Goal: Task Accomplishment & Management: Use online tool/utility

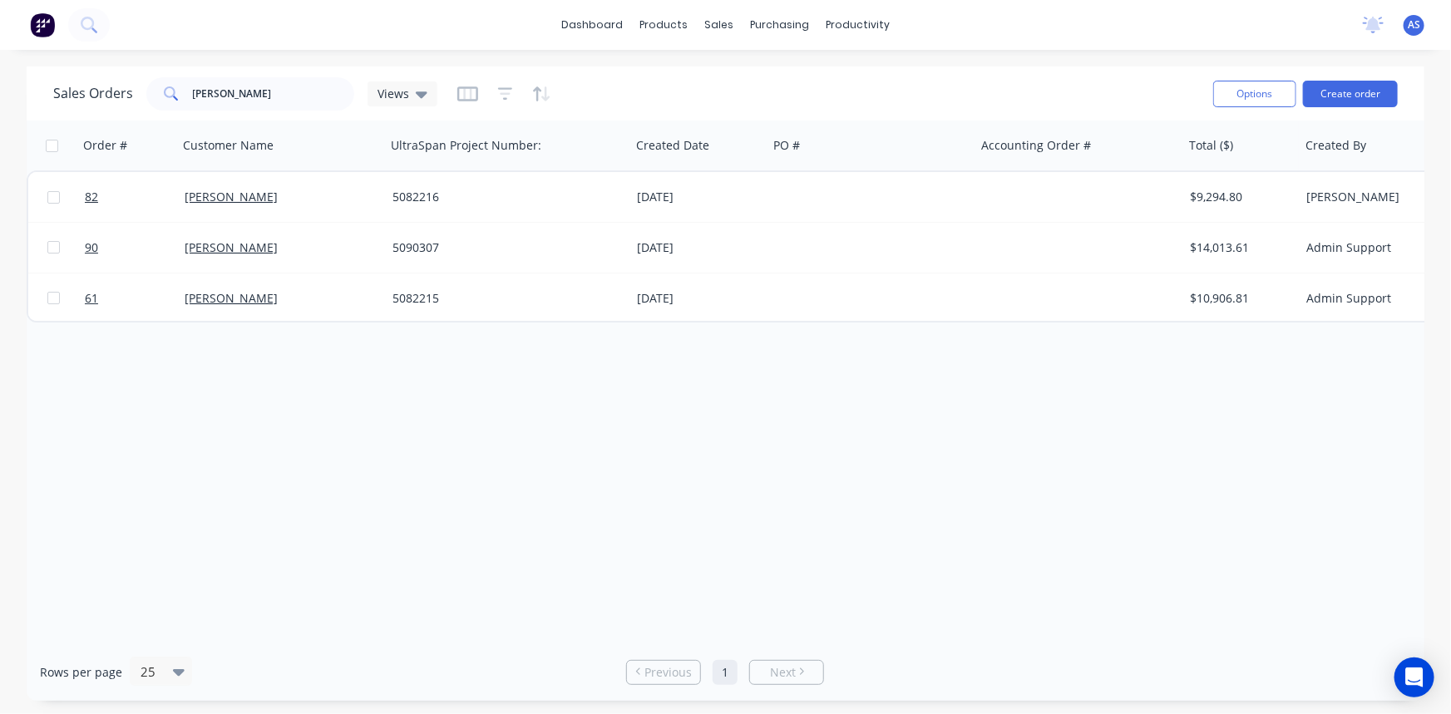
click at [510, 94] on div at bounding box center [504, 94] width 94 height 27
click at [507, 94] on icon "button" at bounding box center [505, 94] width 15 height 17
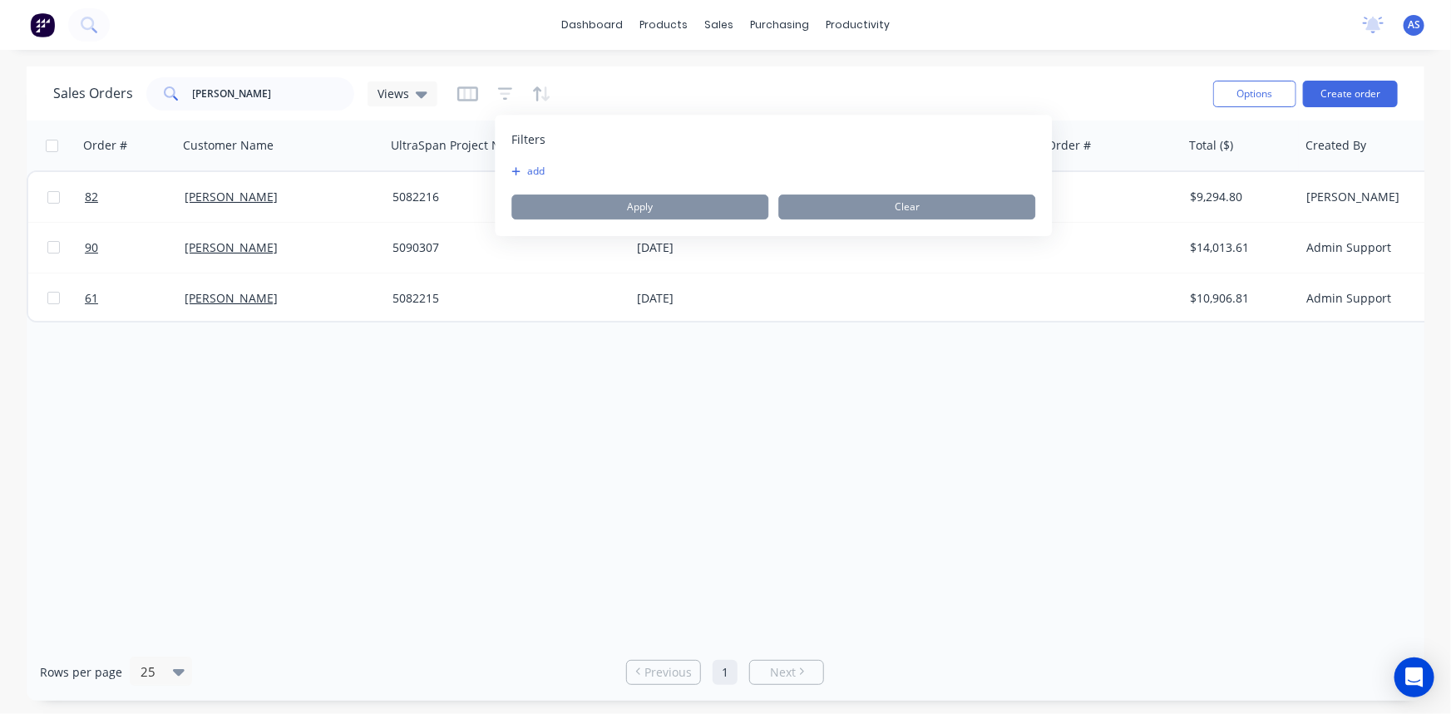
click at [532, 166] on button "add" at bounding box center [532, 171] width 42 height 13
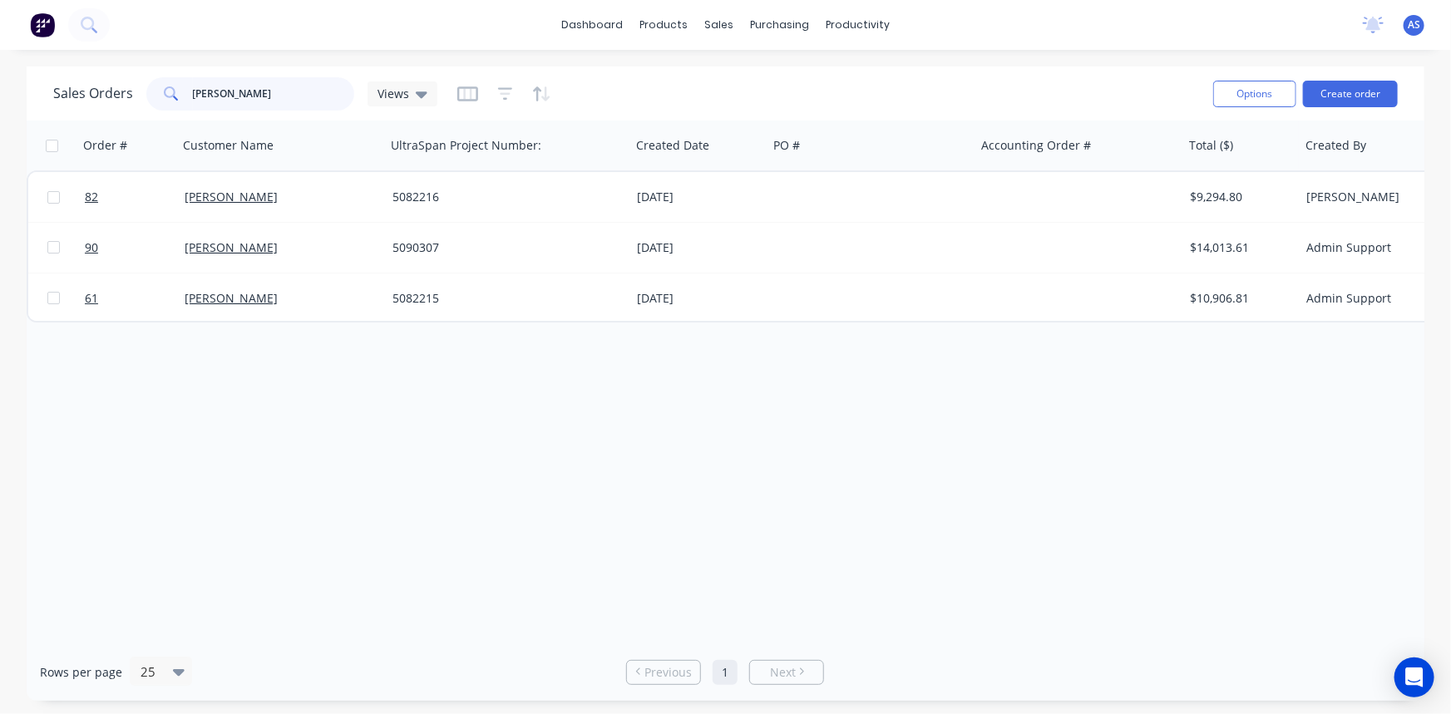
drag, startPoint x: 220, startPoint y: 85, endPoint x: 56, endPoint y: 97, distance: 164.3
click at [56, 97] on div "Sales Orders [PERSON_NAME] Views" at bounding box center [245, 93] width 384 height 33
click at [507, 94] on icon "button" at bounding box center [505, 94] width 15 height 17
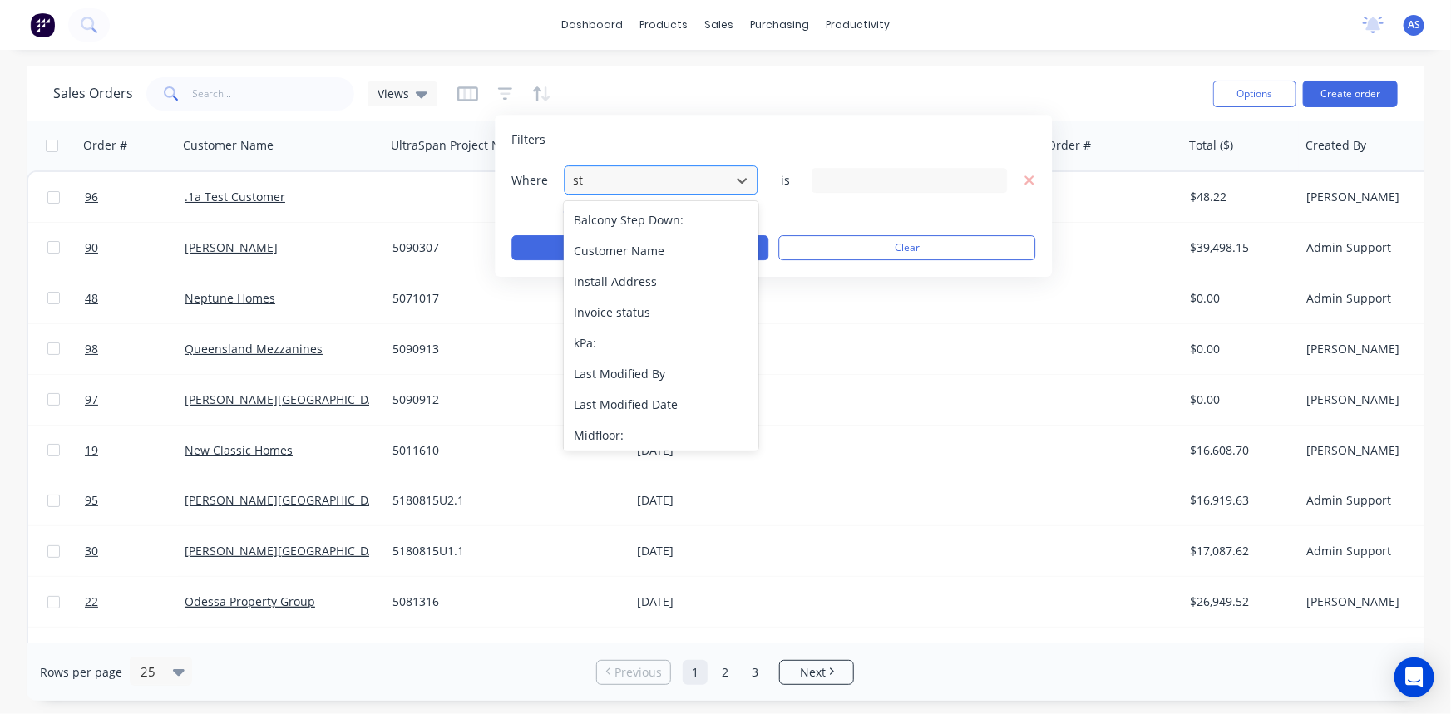
type input "sta"
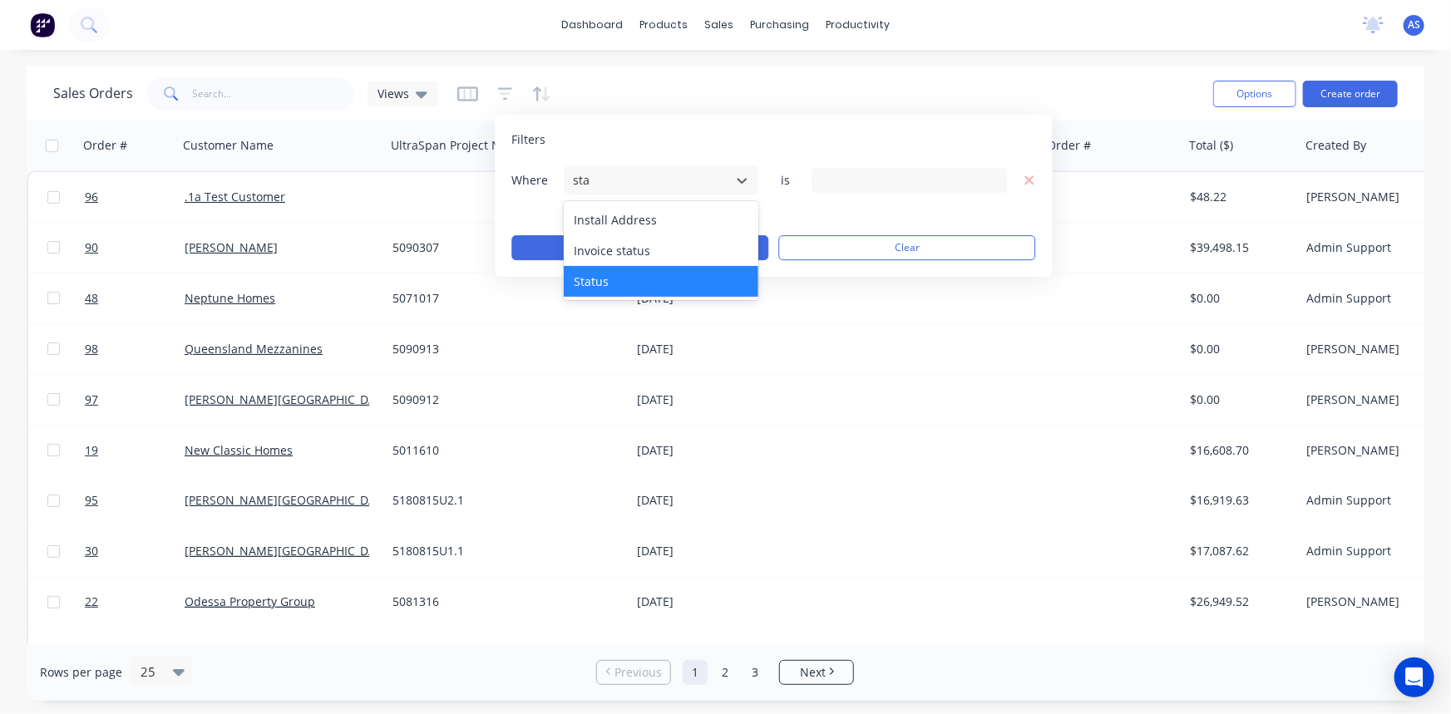
click at [605, 273] on div "Status" at bounding box center [661, 281] width 194 height 31
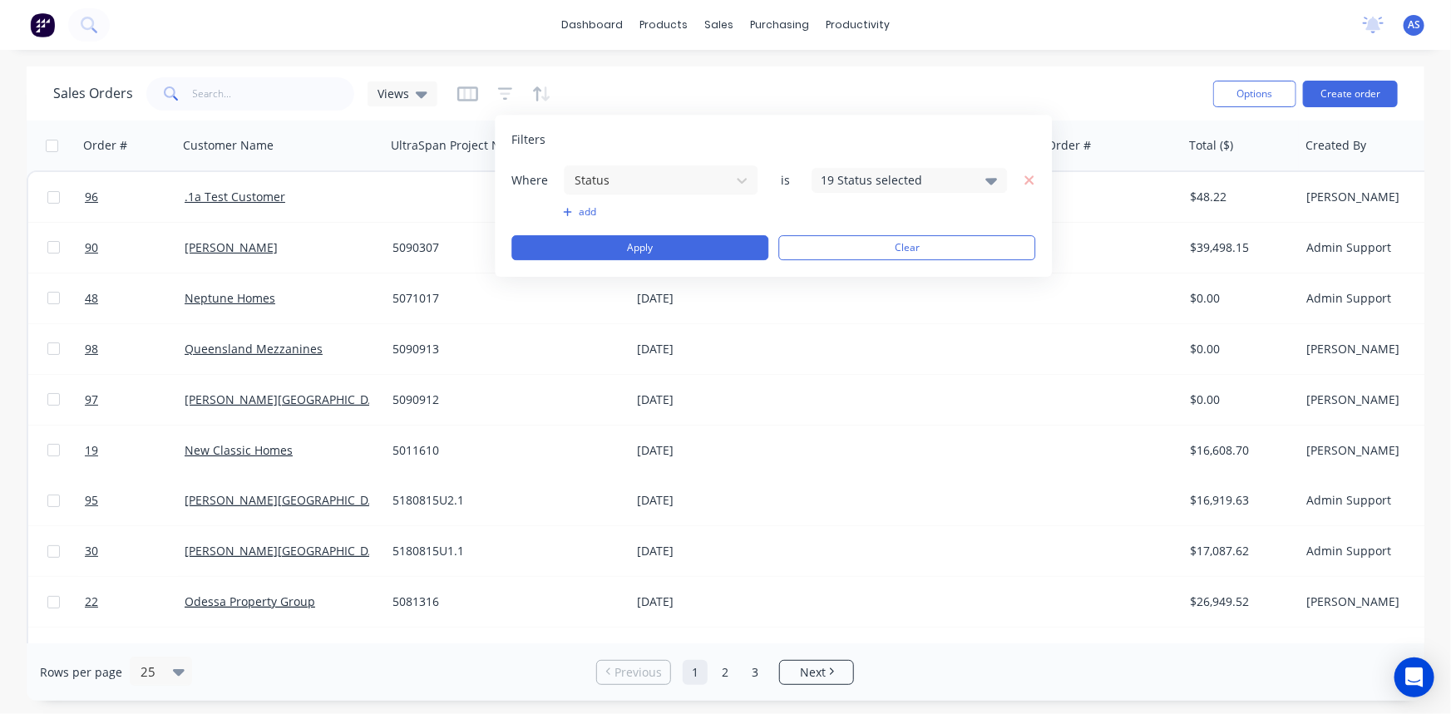
click at [878, 183] on div "19 Status selected" at bounding box center [896, 179] width 151 height 17
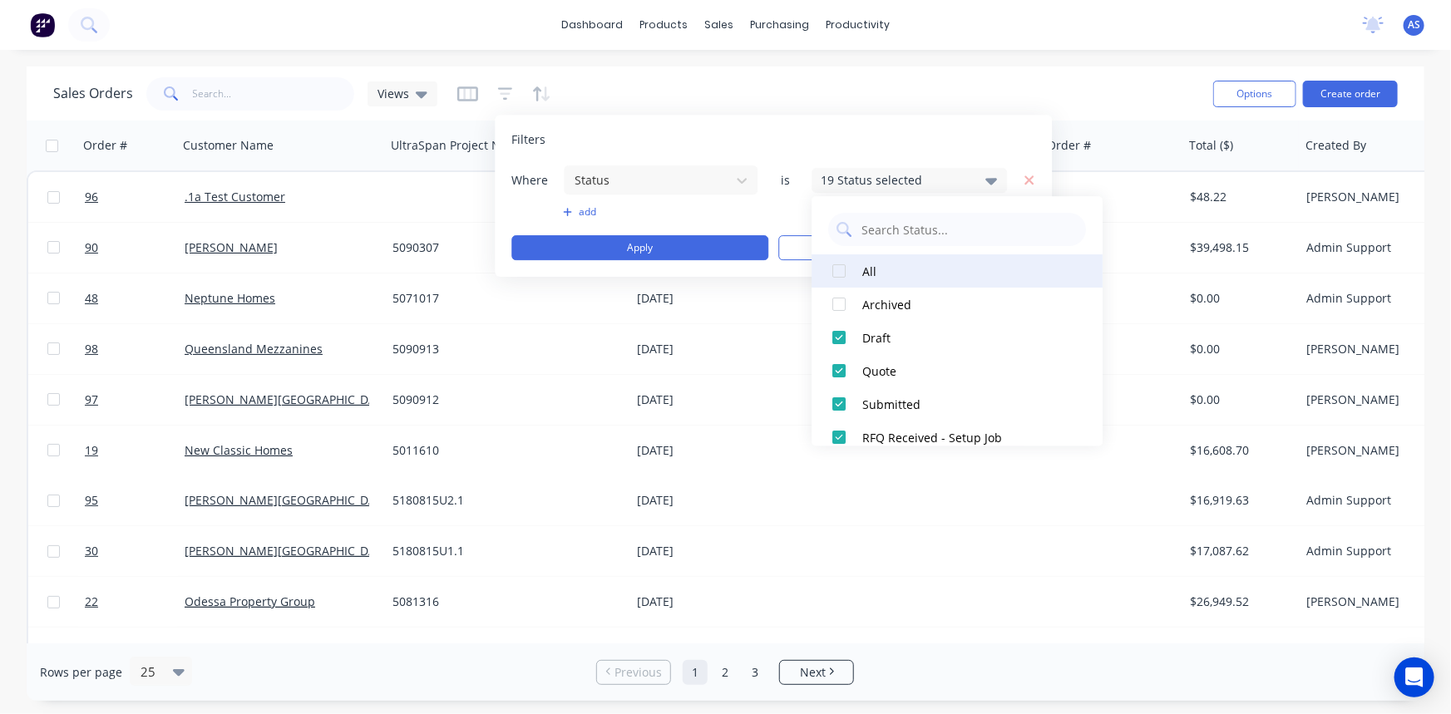
click at [872, 271] on div "All" at bounding box center [962, 271] width 200 height 17
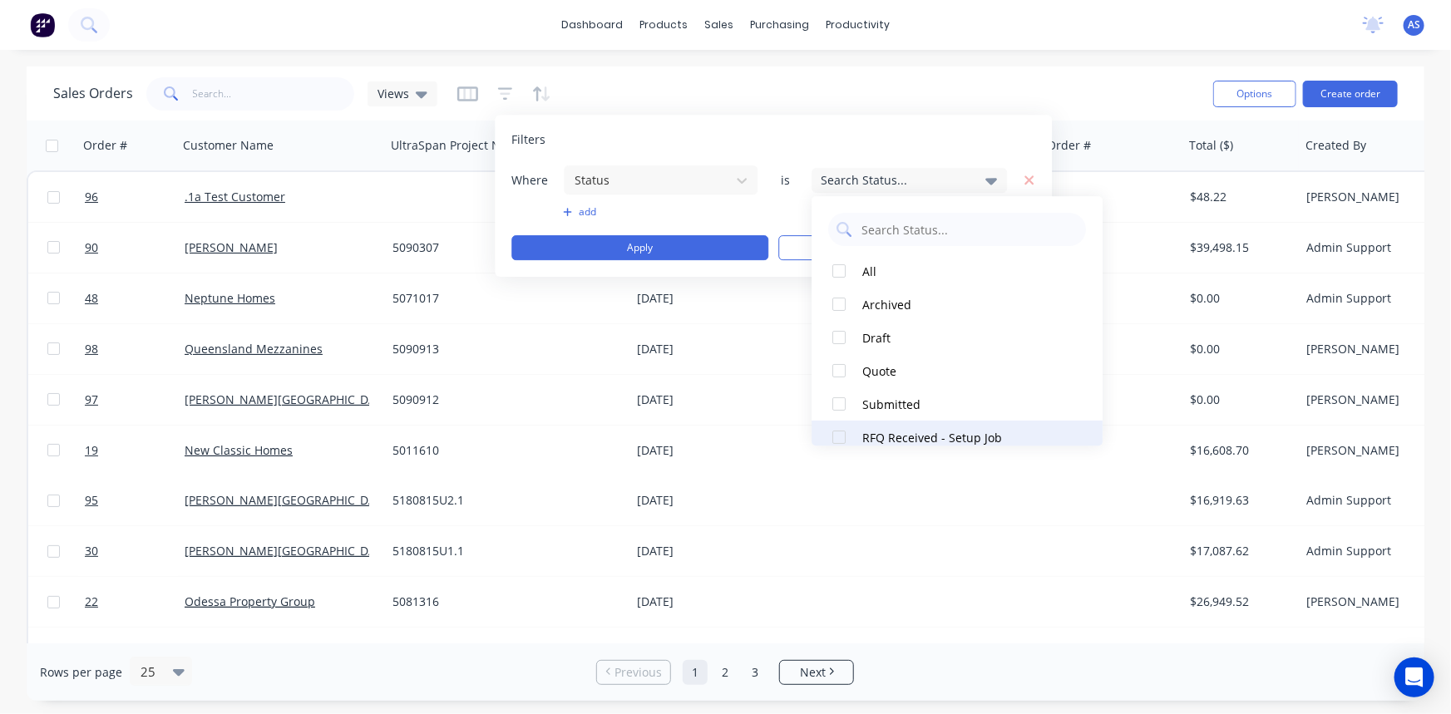
click at [918, 427] on button "RFQ Received - Setup Job" at bounding box center [957, 437] width 291 height 33
click at [627, 258] on button "Apply" at bounding box center [639, 247] width 257 height 25
